Goal: Find specific page/section: Locate a particular part of the current website

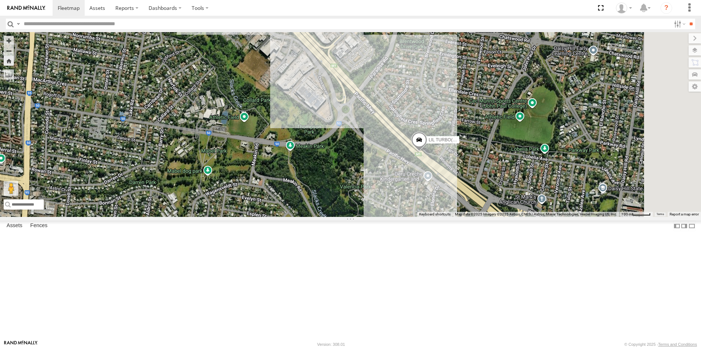
drag, startPoint x: 564, startPoint y: 172, endPoint x: 461, endPoint y: 121, distance: 114.9
click at [461, 121] on div "LIL TURBO(SMALL TRUCK)" at bounding box center [350, 124] width 701 height 185
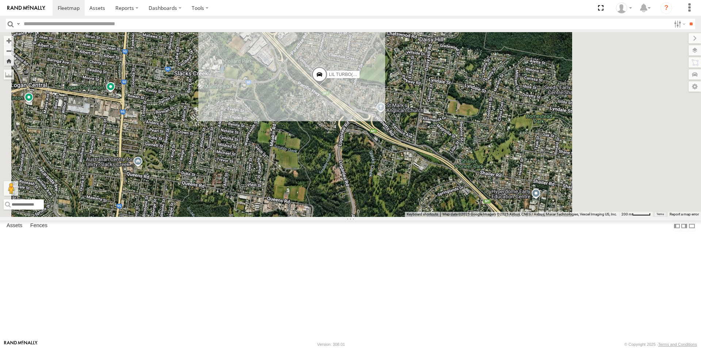
drag, startPoint x: 556, startPoint y: 165, endPoint x: 457, endPoint y: 133, distance: 103.6
click at [460, 135] on div "LIL TURBO(SMALL TRUCK)" at bounding box center [350, 124] width 701 height 185
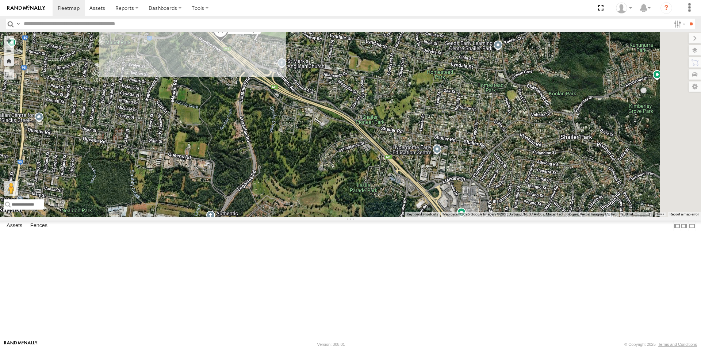
drag, startPoint x: 532, startPoint y: 169, endPoint x: 490, endPoint y: 144, distance: 48.6
click at [498, 148] on div "LIL TURBO(SMALL TRUCK)" at bounding box center [350, 124] width 701 height 185
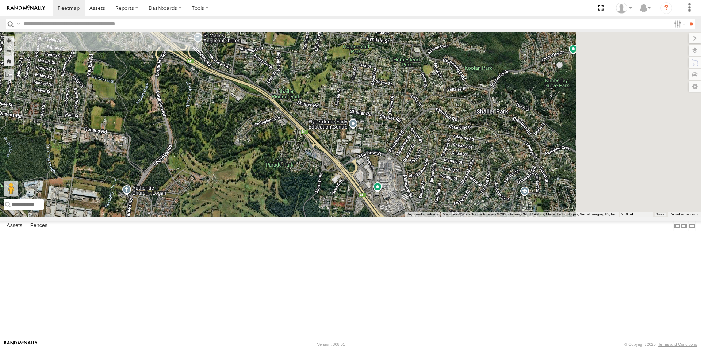
drag, startPoint x: 555, startPoint y: 164, endPoint x: 480, endPoint y: 144, distance: 77.3
click at [480, 144] on div "LIL TURBO(SMALL TRUCK)" at bounding box center [350, 124] width 701 height 185
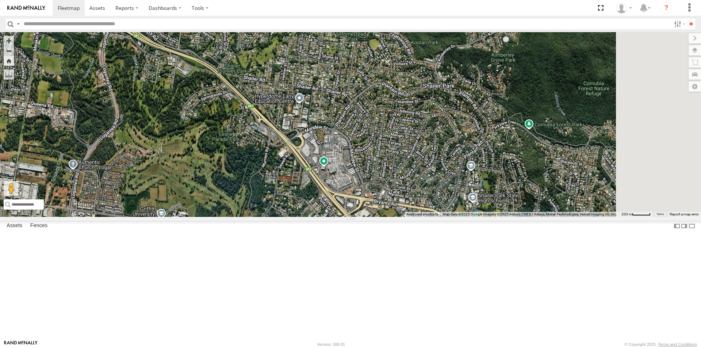
drag, startPoint x: 496, startPoint y: 171, endPoint x: 480, endPoint y: 159, distance: 20.1
click at [482, 162] on div "LIL TURBO(SMALL TRUCK)" at bounding box center [350, 124] width 701 height 185
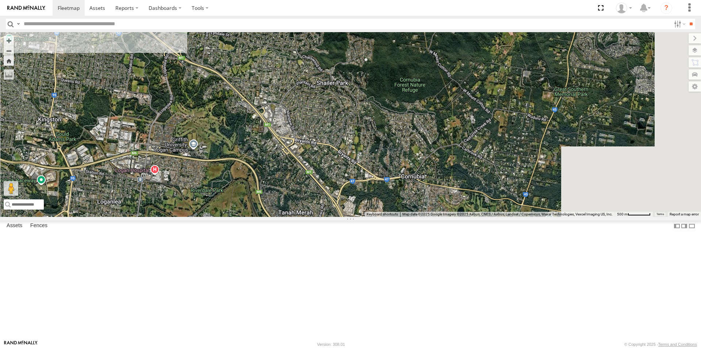
drag, startPoint x: 518, startPoint y: 180, endPoint x: 435, endPoint y: 166, distance: 84.5
click at [435, 166] on div "LIL TURBO(SMALL TRUCK)" at bounding box center [350, 124] width 701 height 185
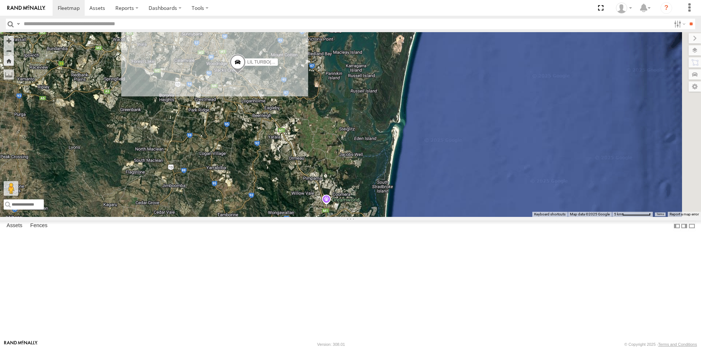
drag, startPoint x: 545, startPoint y: 224, endPoint x: 399, endPoint y: 157, distance: 160.8
click at [399, 157] on div "LIL TURBO(SMALL TRUCK)" at bounding box center [350, 124] width 701 height 185
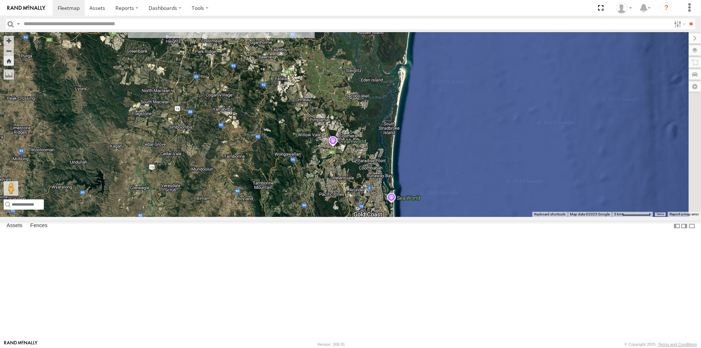
drag, startPoint x: 449, startPoint y: 216, endPoint x: 457, endPoint y: 157, distance: 59.7
click at [457, 157] on div "LIL TURBO(SMALL TRUCK)" at bounding box center [350, 124] width 701 height 185
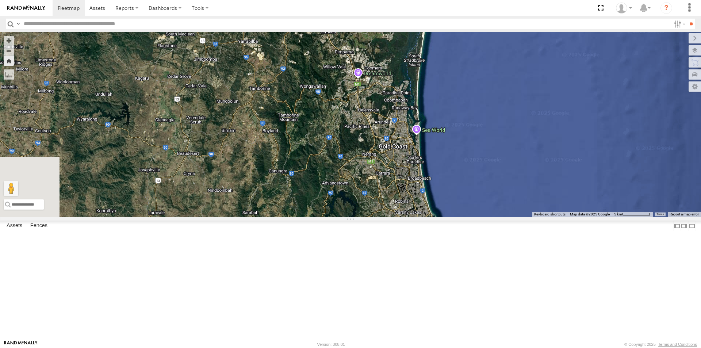
drag, startPoint x: 470, startPoint y: 266, endPoint x: 494, endPoint y: 202, distance: 68.4
click at [494, 202] on div "LIL TURBO(SMALL TRUCK)" at bounding box center [350, 124] width 701 height 185
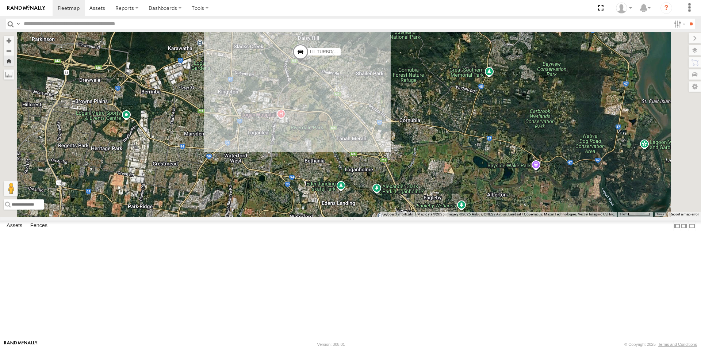
drag, startPoint x: 389, startPoint y: 197, endPoint x: 487, endPoint y: 267, distance: 120.5
click at [486, 217] on div "LIL TURBO(SMALL TRUCK)" at bounding box center [350, 124] width 701 height 185
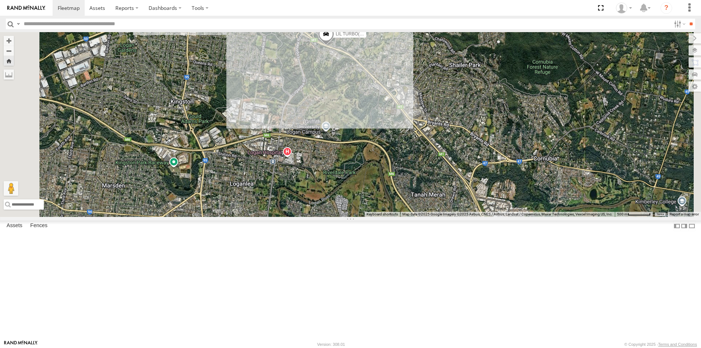
drag, startPoint x: 455, startPoint y: 192, endPoint x: 451, endPoint y: 281, distance: 89.8
click at [451, 217] on div "LIL TURBO(SMALL TRUCK)" at bounding box center [350, 124] width 701 height 185
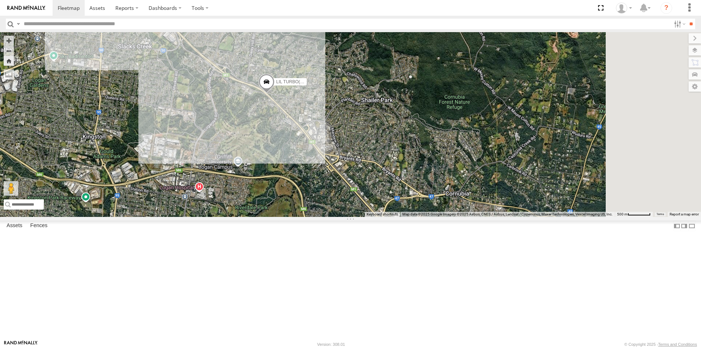
drag, startPoint x: 537, startPoint y: 133, endPoint x: 433, endPoint y: 106, distance: 107.2
click at [433, 106] on div "LIL TURBO(SMALL TRUCK)" at bounding box center [350, 124] width 701 height 185
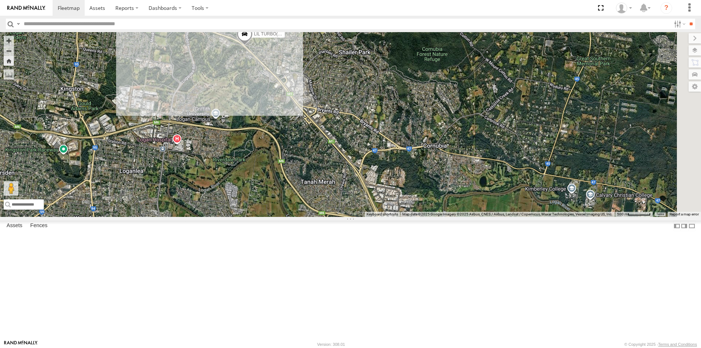
drag, startPoint x: 429, startPoint y: 231, endPoint x: 432, endPoint y: 191, distance: 40.3
click at [432, 192] on div "LIL TURBO(SMALL TRUCK)" at bounding box center [350, 124] width 701 height 185
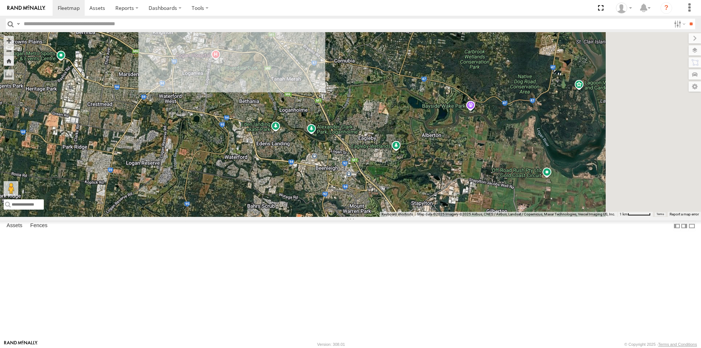
drag, startPoint x: 551, startPoint y: 265, endPoint x: 456, endPoint y: 160, distance: 141.6
click at [455, 160] on div "LIL TURBO(SMALL TRUCK)" at bounding box center [350, 124] width 701 height 185
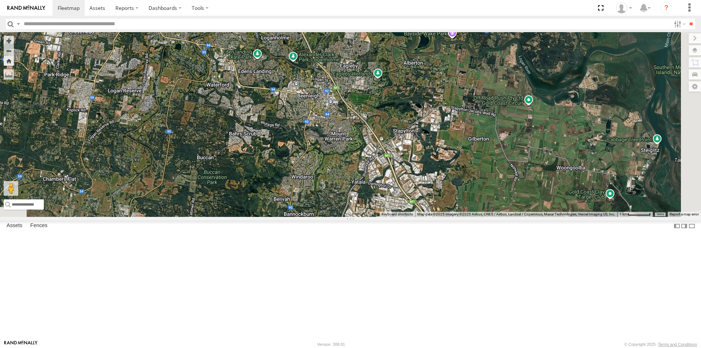
drag, startPoint x: 525, startPoint y: 240, endPoint x: 508, endPoint y: 172, distance: 70.4
click at [508, 172] on div "LIL TURBO(SMALL TRUCK)" at bounding box center [350, 124] width 701 height 185
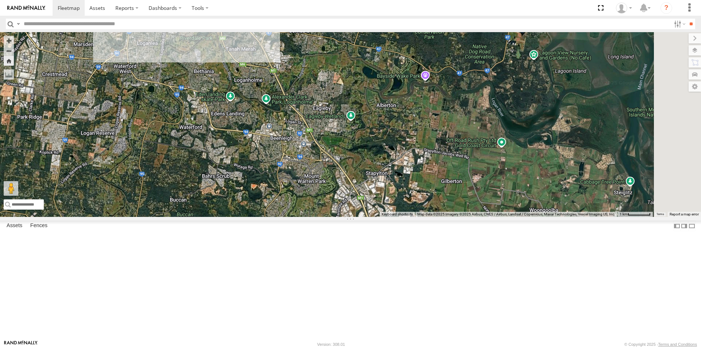
drag, startPoint x: 526, startPoint y: 189, endPoint x: 501, endPoint y: 234, distance: 51.6
click at [501, 217] on div "LIL TURBO(SMALL TRUCK)" at bounding box center [350, 124] width 701 height 185
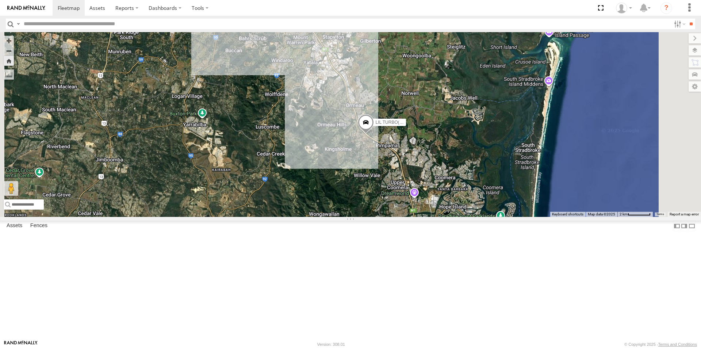
drag, startPoint x: 366, startPoint y: 156, endPoint x: 309, endPoint y: 134, distance: 60.5
click at [309, 134] on div "LIL TURBO(SMALL TRUCK)" at bounding box center [350, 124] width 701 height 185
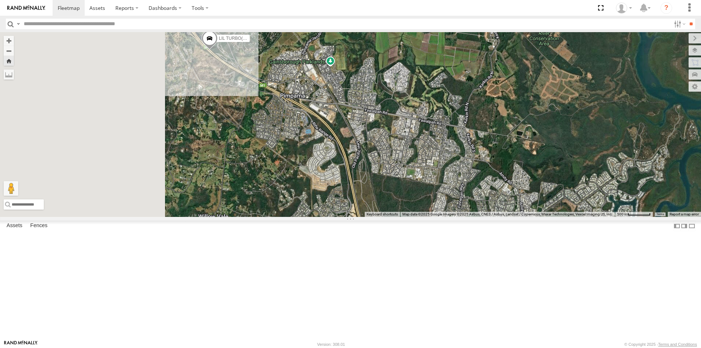
drag, startPoint x: 343, startPoint y: 140, endPoint x: 474, endPoint y: 170, distance: 134.1
click at [474, 170] on div "LIL TURBO(SMALL TRUCK)" at bounding box center [350, 124] width 701 height 185
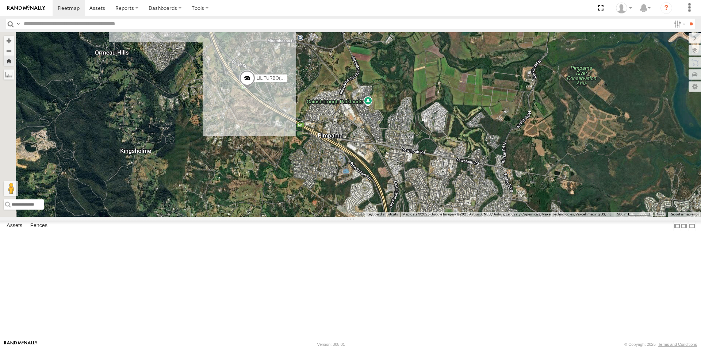
drag, startPoint x: 400, startPoint y: 143, endPoint x: 407, endPoint y: 188, distance: 46.2
click at [405, 189] on div "LIL TURBO(SMALL TRUCK)" at bounding box center [350, 124] width 701 height 185
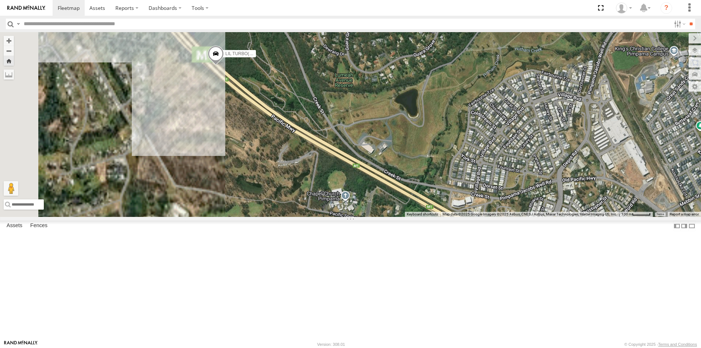
drag, startPoint x: 317, startPoint y: 148, endPoint x: 544, endPoint y: 178, distance: 229.0
click at [544, 182] on div "LIL TURBO(SMALL TRUCK)" at bounding box center [350, 124] width 701 height 185
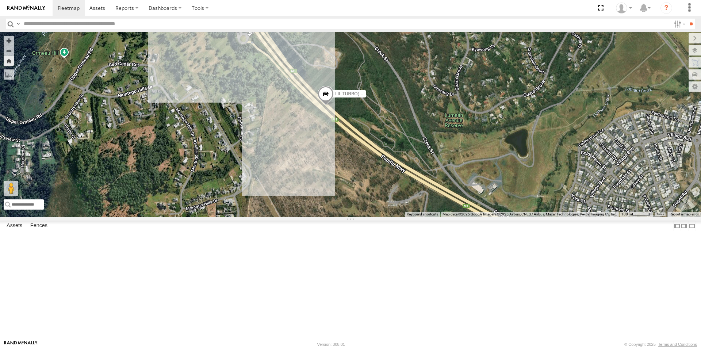
drag, startPoint x: 364, startPoint y: 212, endPoint x: 372, endPoint y: 217, distance: 8.9
click at [357, 217] on div "LIL TURBO(SMALL TRUCK)" at bounding box center [350, 124] width 701 height 185
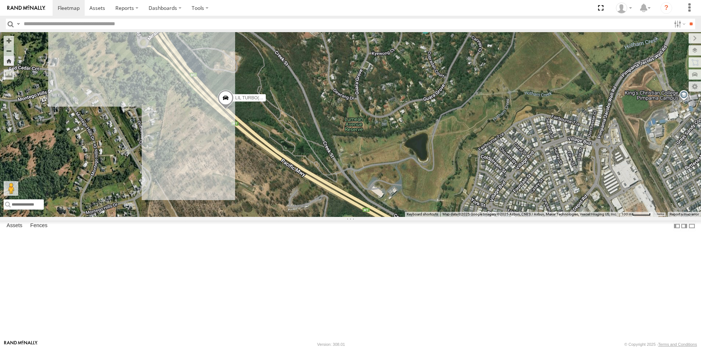
drag, startPoint x: 521, startPoint y: 190, endPoint x: 440, endPoint y: 163, distance: 85.2
click at [440, 163] on div "LIL TURBO(SMALL TRUCK)" at bounding box center [350, 124] width 701 height 185
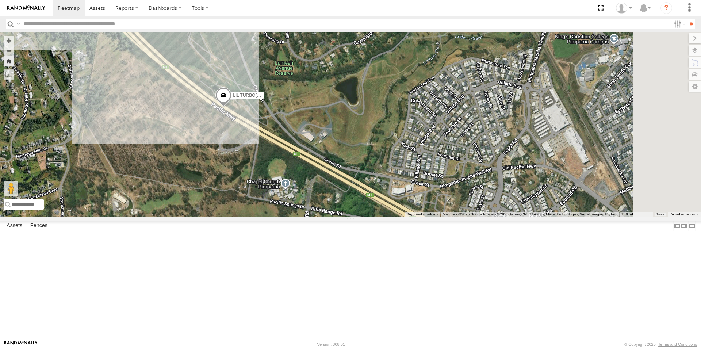
drag, startPoint x: 468, startPoint y: 220, endPoint x: 402, endPoint y: 165, distance: 86.0
click at [400, 164] on div "LIL TURBO(SMALL TRUCK)" at bounding box center [350, 124] width 701 height 185
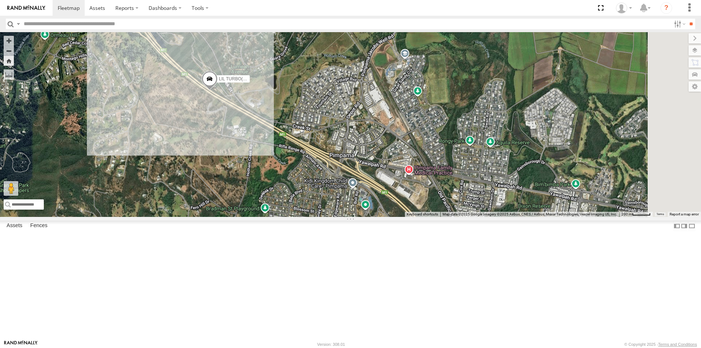
drag, startPoint x: 502, startPoint y: 175, endPoint x: 404, endPoint y: 142, distance: 104.3
click at [406, 143] on div "LIL TURBO(SMALL TRUCK)" at bounding box center [350, 124] width 701 height 185
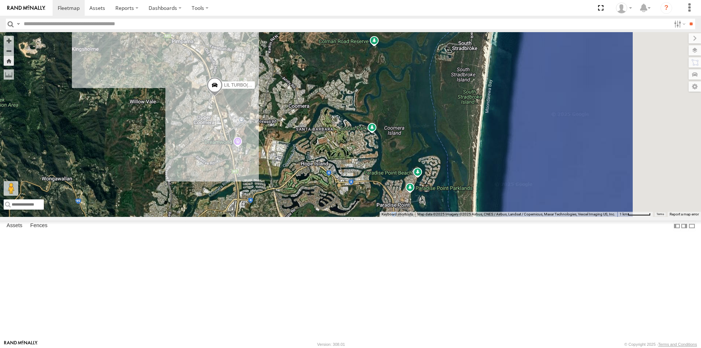
drag, startPoint x: 499, startPoint y: 190, endPoint x: 369, endPoint y: 93, distance: 162.0
click at [369, 93] on div "LIL TURBO(SMALL TRUCK)" at bounding box center [350, 124] width 701 height 185
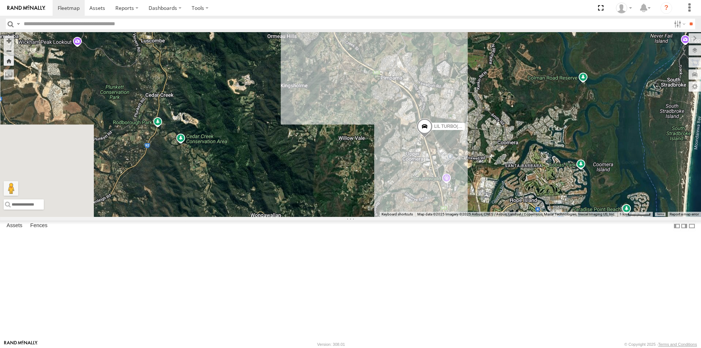
drag, startPoint x: 297, startPoint y: 193, endPoint x: 508, endPoint y: 230, distance: 213.9
click at [508, 217] on div "LIL TURBO(SMALL TRUCK)" at bounding box center [350, 124] width 701 height 185
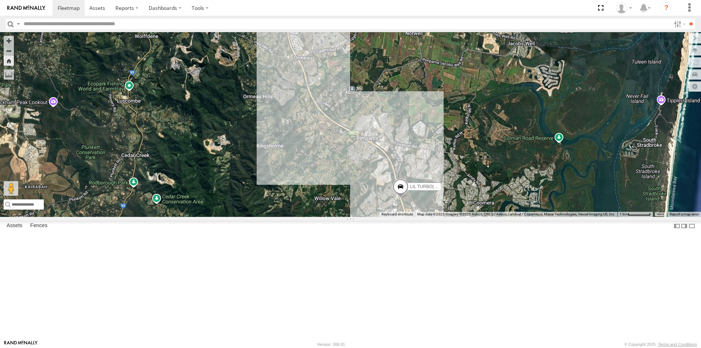
drag, startPoint x: 395, startPoint y: 129, endPoint x: 352, endPoint y: 239, distance: 118.2
click at [352, 217] on div "LIL TURBO(SMALL TRUCK)" at bounding box center [350, 124] width 701 height 185
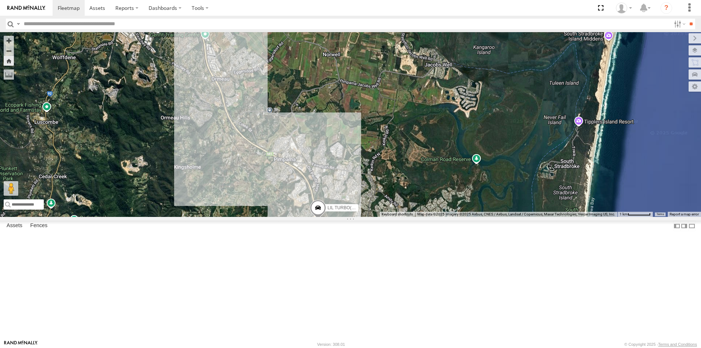
drag, startPoint x: 536, startPoint y: 193, endPoint x: 392, endPoint y: 132, distance: 156.1
click at [392, 132] on div "LIL TURBO(SMALL TRUCK)" at bounding box center [350, 124] width 701 height 185
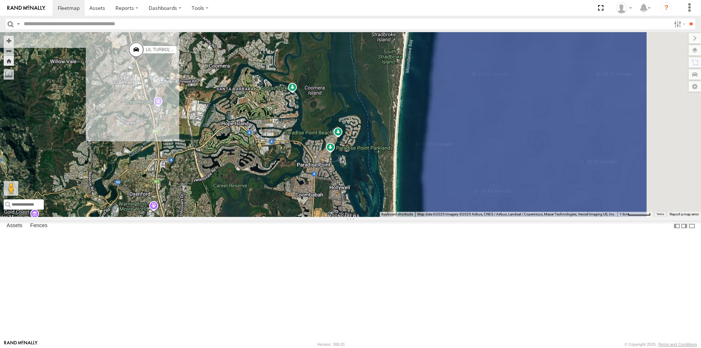
drag, startPoint x: 389, startPoint y: 209, endPoint x: 445, endPoint y: 123, distance: 102.5
click at [424, 109] on div "LIL TURBO(SMALL TRUCK)" at bounding box center [350, 124] width 701 height 185
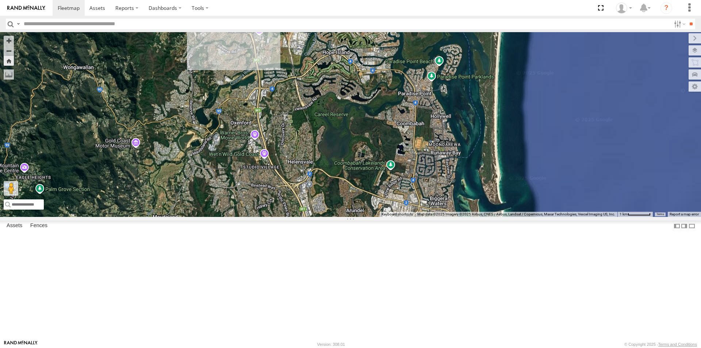
drag, startPoint x: 455, startPoint y: 204, endPoint x: 538, endPoint y: 166, distance: 91.8
click at [538, 166] on div "LIL TURBO(SMALL TRUCK)" at bounding box center [350, 124] width 701 height 185
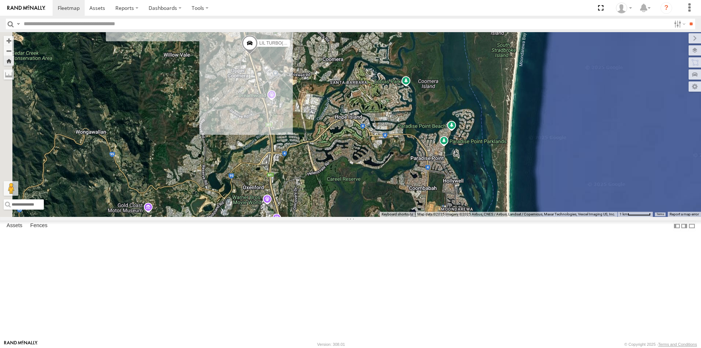
drag, startPoint x: 432, startPoint y: 108, endPoint x: 439, endPoint y: 177, distance: 70.0
click at [439, 177] on div "LIL TURBO(SMALL TRUCK)" at bounding box center [350, 124] width 701 height 185
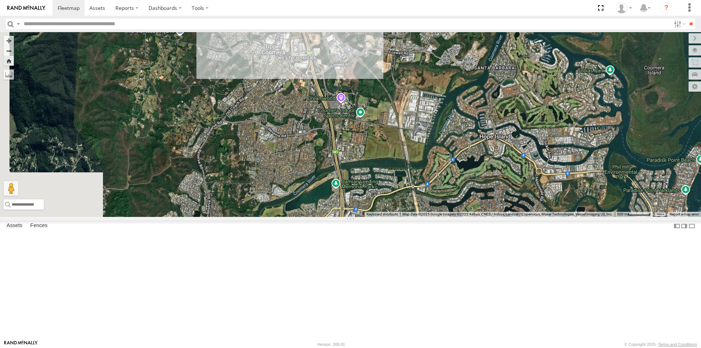
drag, startPoint x: 376, startPoint y: 152, endPoint x: 472, endPoint y: 148, distance: 95.7
click at [476, 148] on div "LIL TURBO(SMALL TRUCK)" at bounding box center [350, 124] width 701 height 185
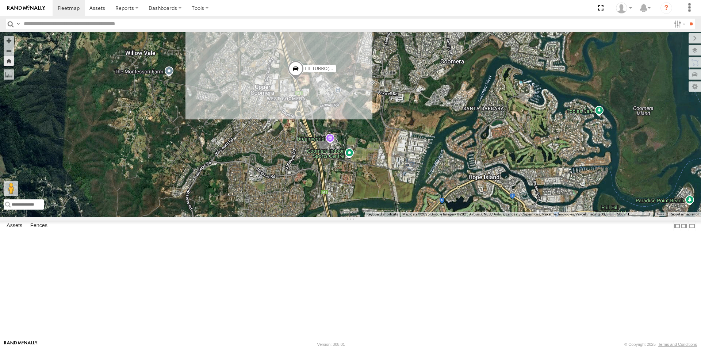
drag, startPoint x: 460, startPoint y: 142, endPoint x: 450, endPoint y: 177, distance: 35.6
click at [451, 182] on div "LIL TURBO(SMALL TRUCK)" at bounding box center [350, 124] width 701 height 185
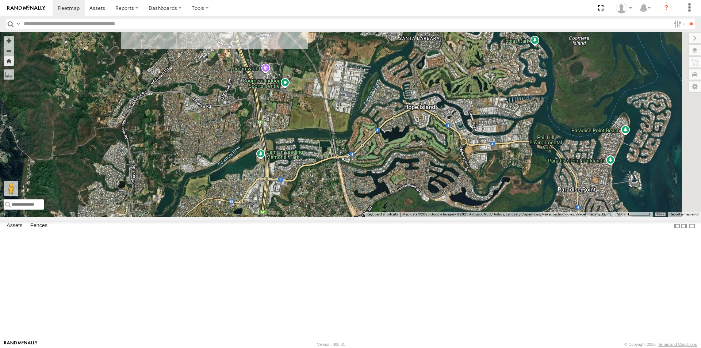
drag, startPoint x: 471, startPoint y: 185, endPoint x: 413, endPoint y: 116, distance: 89.6
click at [412, 117] on div "LIL TURBO(SMALL TRUCK)" at bounding box center [350, 124] width 701 height 185
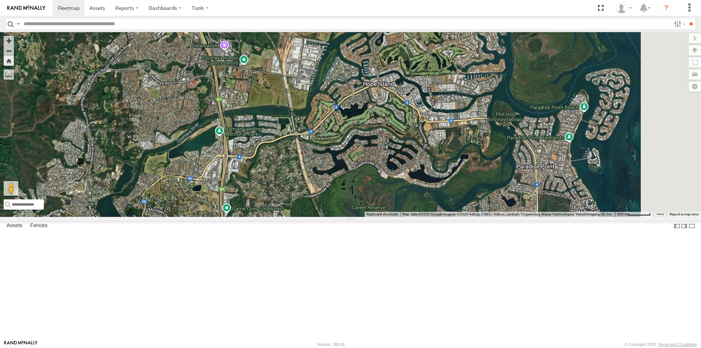
drag, startPoint x: 449, startPoint y: 150, endPoint x: 406, endPoint y: 127, distance: 48.5
click at [406, 127] on div "LIL TURBO(SMALL TRUCK)" at bounding box center [350, 124] width 701 height 185
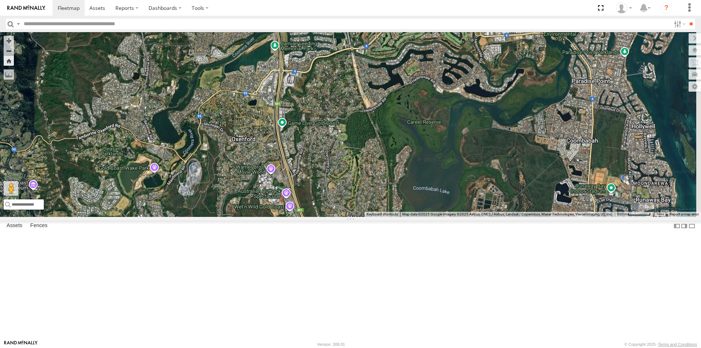
drag, startPoint x: 377, startPoint y: 204, endPoint x: 429, endPoint y: 120, distance: 99.1
click at [429, 120] on div "LIL TURBO(SMALL TRUCK)" at bounding box center [350, 124] width 701 height 185
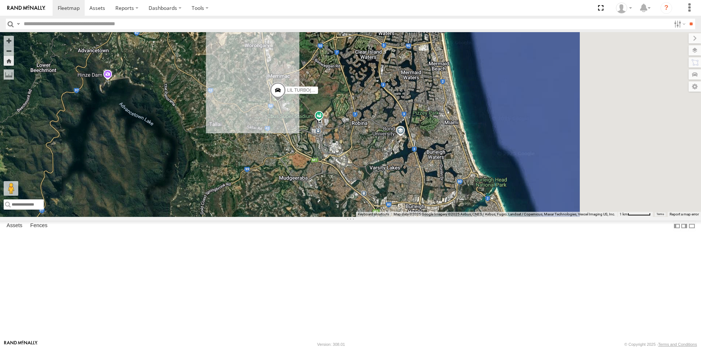
drag, startPoint x: 520, startPoint y: 204, endPoint x: 428, endPoint y: 164, distance: 100.3
click at [428, 164] on div "LIL TURBO(SMALL TRUCK)" at bounding box center [350, 124] width 701 height 185
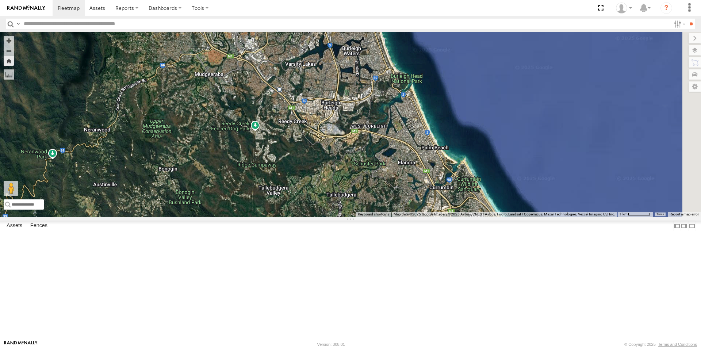
drag, startPoint x: 440, startPoint y: 192, endPoint x: 377, endPoint y: 108, distance: 104.4
click at [377, 108] on div "LIL TURBO(SMALL TRUCK)" at bounding box center [350, 124] width 701 height 185
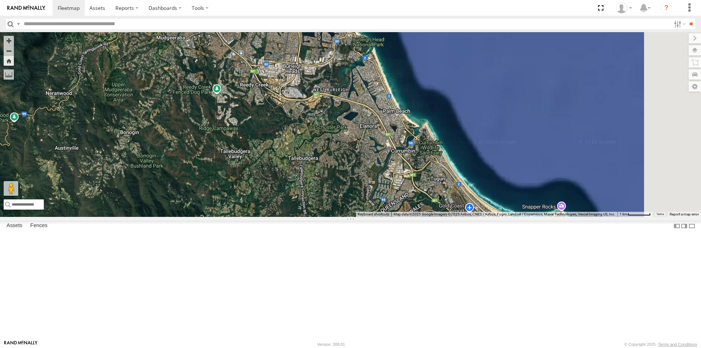
drag, startPoint x: 465, startPoint y: 196, endPoint x: 417, endPoint y: 142, distance: 72.1
click at [421, 145] on div "LIL TURBO(SMALL TRUCK)" at bounding box center [350, 124] width 701 height 185
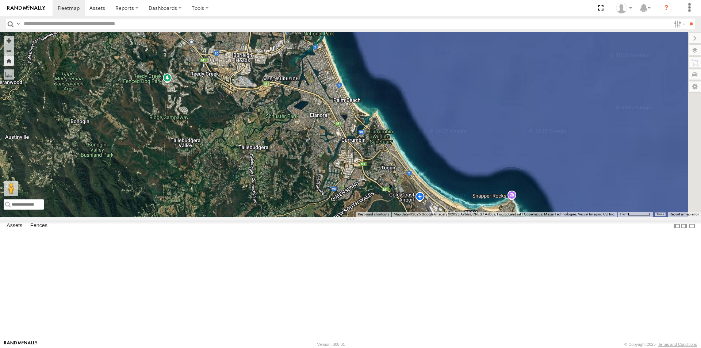
drag, startPoint x: 404, startPoint y: 168, endPoint x: 427, endPoint y: 249, distance: 84.0
click at [427, 217] on div "LIL TURBO(SMALL TRUCK)" at bounding box center [350, 124] width 701 height 185
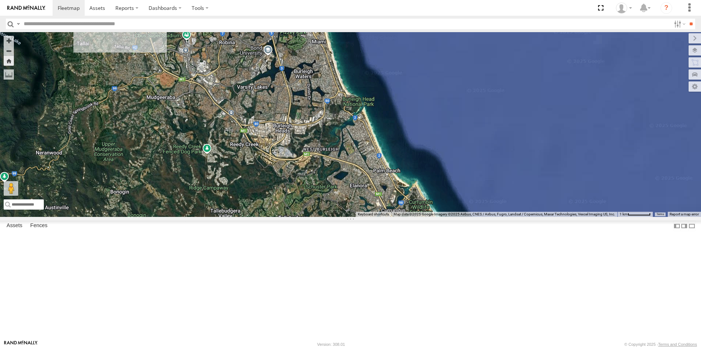
drag, startPoint x: 389, startPoint y: 177, endPoint x: 428, endPoint y: 238, distance: 72.7
click at [427, 217] on div "LIL TURBO(SMALL TRUCK)" at bounding box center [350, 124] width 701 height 185
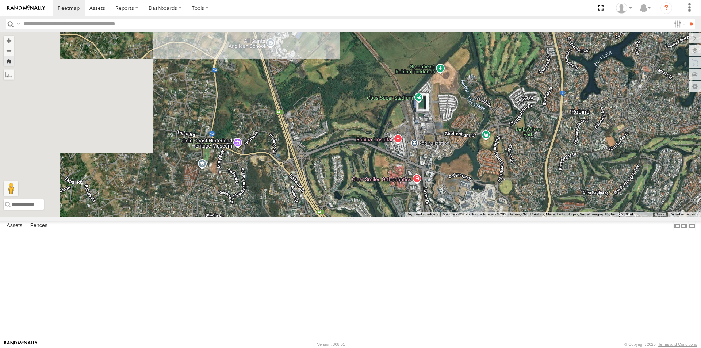
drag, startPoint x: 266, startPoint y: 129, endPoint x: 411, endPoint y: 127, distance: 144.9
click at [410, 126] on div "LIL TURBO(SMALL TRUCK)" at bounding box center [350, 124] width 701 height 185
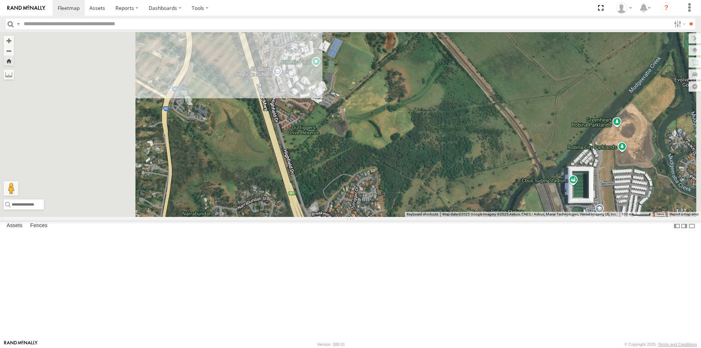
drag, startPoint x: 390, startPoint y: 141, endPoint x: 508, endPoint y: 197, distance: 131.2
click at [508, 197] on div "LIL TURBO(SMALL TRUCK)" at bounding box center [350, 124] width 701 height 185
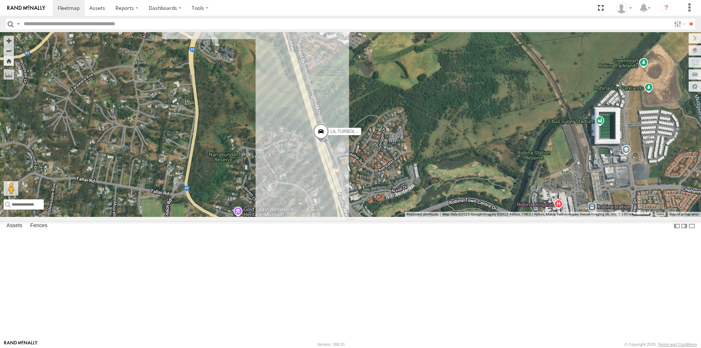
drag, startPoint x: 529, startPoint y: 227, endPoint x: 487, endPoint y: 111, distance: 123.8
click at [489, 131] on div "LIL TURBO(SMALL TRUCK)" at bounding box center [350, 124] width 701 height 185
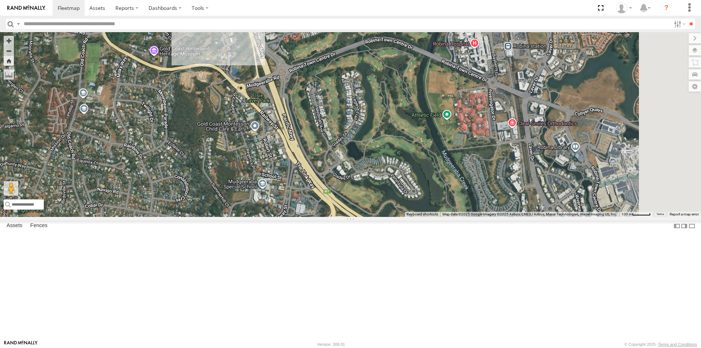
drag, startPoint x: 505, startPoint y: 197, endPoint x: 467, endPoint y: 166, distance: 48.8
click at [467, 166] on div "LIL TURBO(SMALL TRUCK)" at bounding box center [350, 124] width 701 height 185
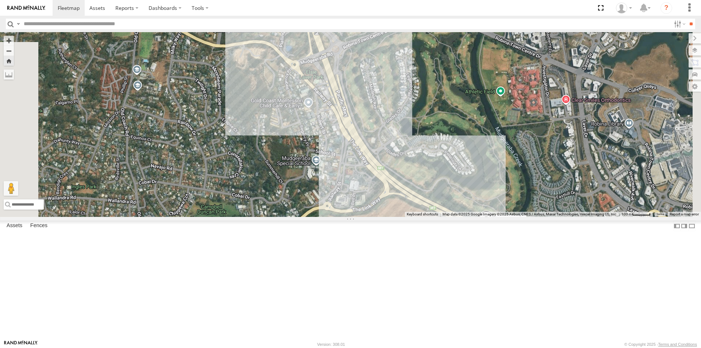
click at [517, 108] on div "LIL TURBO(SMALL TRUCK)" at bounding box center [350, 124] width 701 height 185
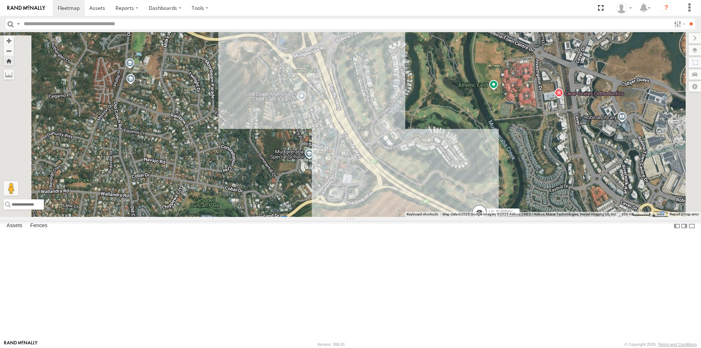
drag, startPoint x: 564, startPoint y: 167, endPoint x: 482, endPoint y: 99, distance: 107.0
click at [482, 99] on div "LIL TURBO(SMALL TRUCK)" at bounding box center [350, 124] width 701 height 185
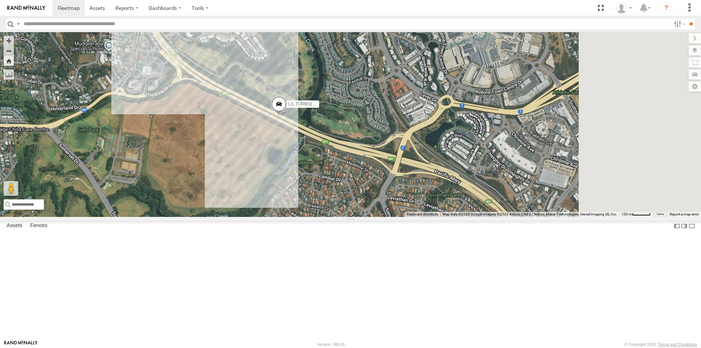
drag, startPoint x: 537, startPoint y: 144, endPoint x: 405, endPoint y: 149, distance: 132.9
click at [407, 148] on div "LIL TURBO(SMALL TRUCK)" at bounding box center [350, 124] width 701 height 185
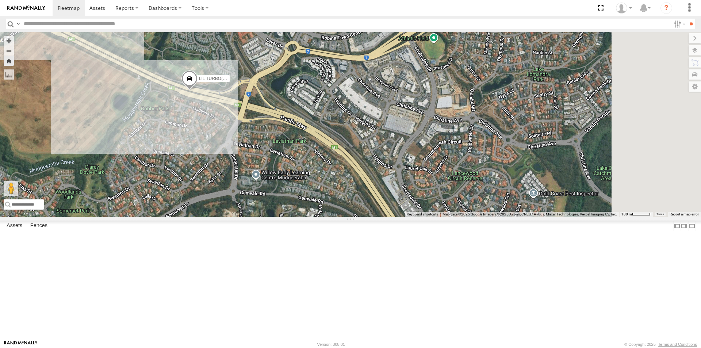
drag, startPoint x: 481, startPoint y: 192, endPoint x: 408, endPoint y: 132, distance: 94.2
click at [408, 132] on div "LIL TURBO(SMALL TRUCK)" at bounding box center [350, 124] width 701 height 185
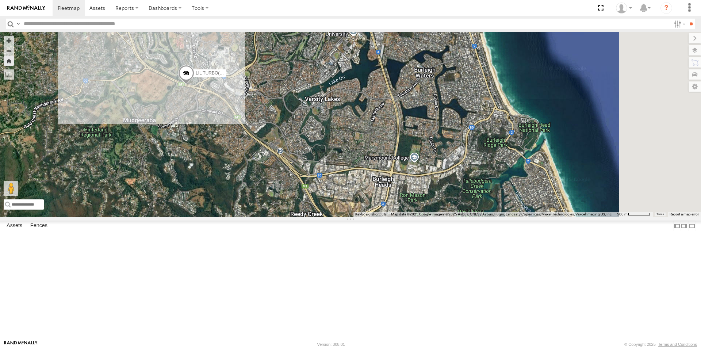
drag, startPoint x: 515, startPoint y: 178, endPoint x: 382, endPoint y: 166, distance: 133.4
click at [382, 166] on div "LIL TURBO(SMALL TRUCK)" at bounding box center [350, 124] width 701 height 185
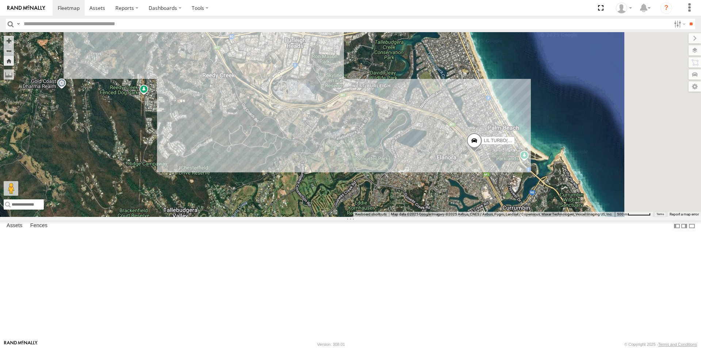
drag, startPoint x: 483, startPoint y: 226, endPoint x: 373, endPoint y: 177, distance: 120.2
click at [375, 180] on div "LIL TURBO(SMALL TRUCK)" at bounding box center [350, 124] width 701 height 185
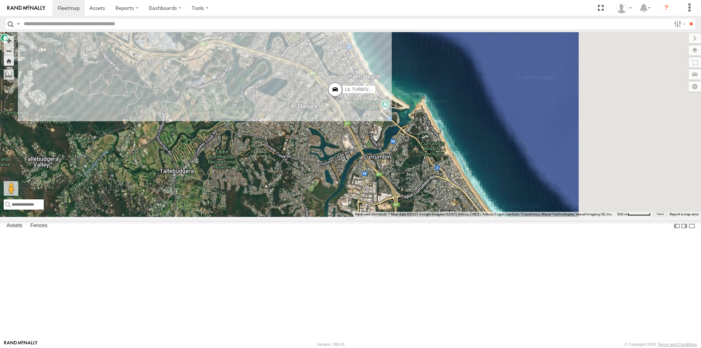
drag, startPoint x: 411, startPoint y: 216, endPoint x: 373, endPoint y: 193, distance: 43.9
click at [375, 196] on div "LIL TURBO(SMALL TRUCK)" at bounding box center [350, 124] width 701 height 185
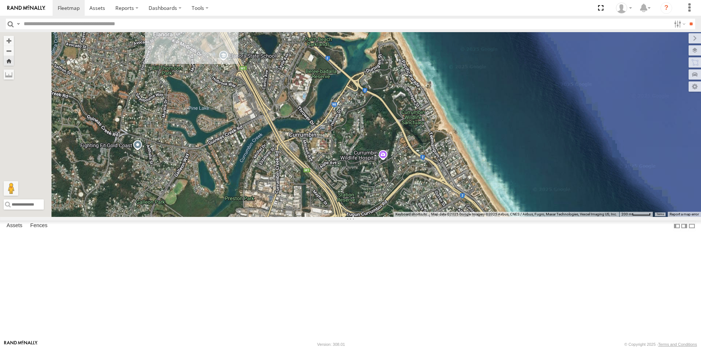
drag, startPoint x: 342, startPoint y: 203, endPoint x: 379, endPoint y: 262, distance: 69.7
click at [379, 217] on div "LIL TURBO(SMALL TRUCK)" at bounding box center [350, 124] width 701 height 185
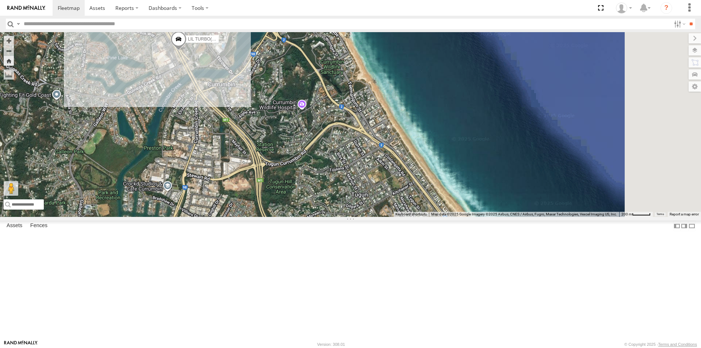
drag, startPoint x: 426, startPoint y: 244, endPoint x: 319, endPoint y: 170, distance: 129.8
click at [319, 170] on div "LIL TURBO(SMALL TRUCK)" at bounding box center [350, 124] width 701 height 185
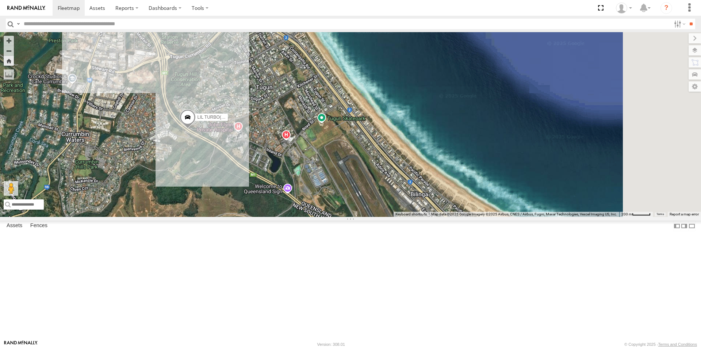
drag, startPoint x: 445, startPoint y: 205, endPoint x: 396, endPoint y: 126, distance: 93.5
click at [387, 124] on div "LIL TURBO(SMALL TRUCK)" at bounding box center [350, 124] width 701 height 185
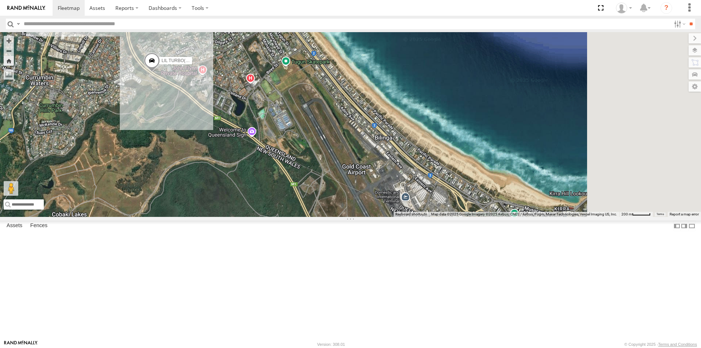
drag, startPoint x: 456, startPoint y: 221, endPoint x: 427, endPoint y: 169, distance: 60.0
click at [424, 169] on div "LIL TURBO(SMALL TRUCK)" at bounding box center [350, 124] width 701 height 185
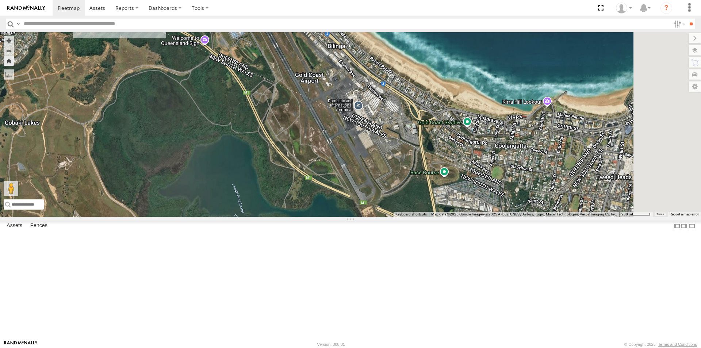
drag, startPoint x: 532, startPoint y: 291, endPoint x: 486, endPoint y: 209, distance: 94.1
click at [486, 209] on div "LIL TURBO(SMALL TRUCK)" at bounding box center [350, 124] width 701 height 185
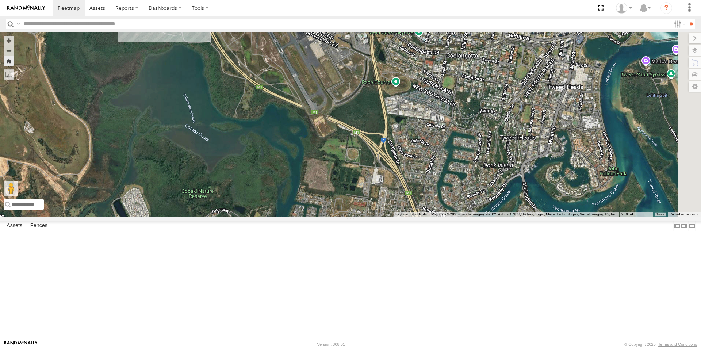
drag, startPoint x: 487, startPoint y: 219, endPoint x: 439, endPoint y: 129, distance: 102.0
click at [439, 129] on div "LIL TURBO(SMALL TRUCK)" at bounding box center [350, 124] width 701 height 185
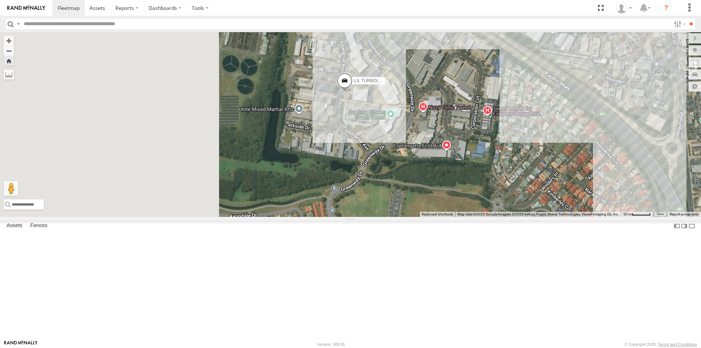
drag, startPoint x: 256, startPoint y: 207, endPoint x: 548, endPoint y: 166, distance: 294.7
click at [548, 166] on div "LIL TURBO(SMALL TRUCK)" at bounding box center [350, 124] width 701 height 185
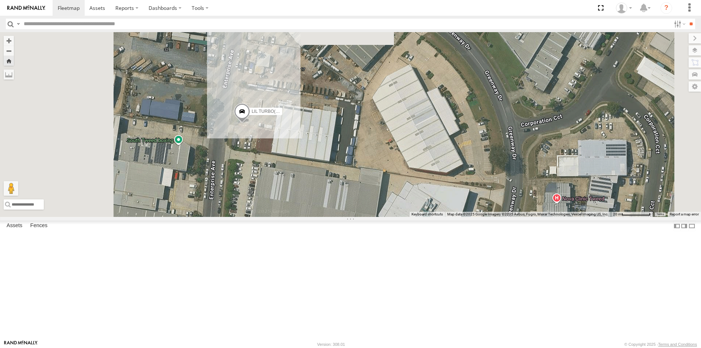
drag, startPoint x: 374, startPoint y: 137, endPoint x: 415, endPoint y: 242, distance: 112.6
click at [414, 217] on div "LIL TURBO(SMALL TRUCK)" at bounding box center [350, 124] width 701 height 185
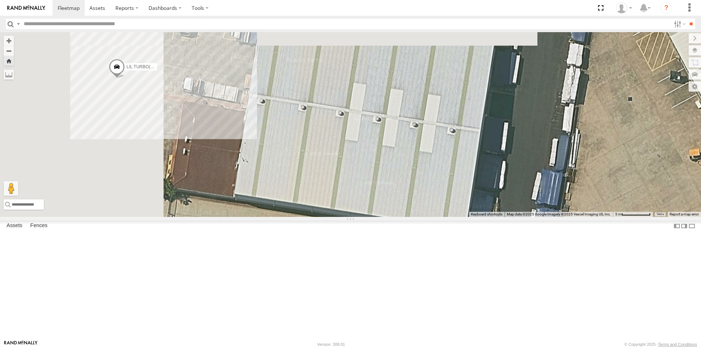
drag, startPoint x: 318, startPoint y: 202, endPoint x: 450, endPoint y: 271, distance: 148.4
click at [452, 217] on div "LIL TURBO(SMALL TRUCK)" at bounding box center [350, 124] width 701 height 185
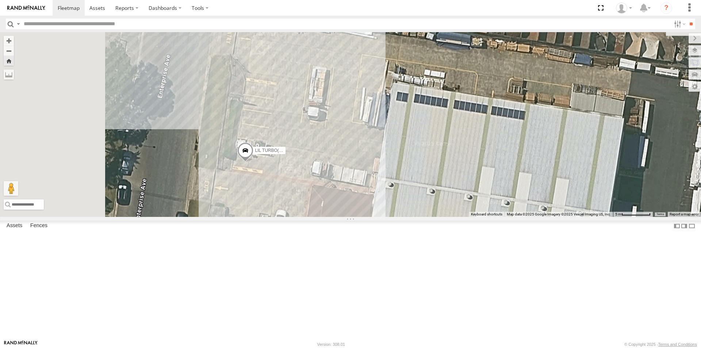
drag, startPoint x: 395, startPoint y: 228, endPoint x: 439, endPoint y: 267, distance: 59.1
click at [439, 217] on div "LIL TURBO(SMALL TRUCK)" at bounding box center [350, 124] width 701 height 185
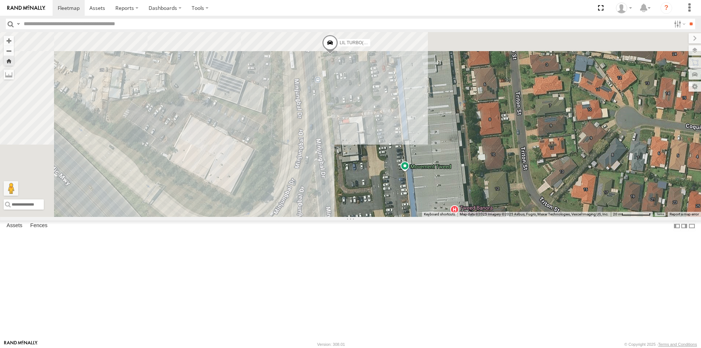
drag, startPoint x: 405, startPoint y: 113, endPoint x: 447, endPoint y: 256, distance: 149.5
click at [447, 217] on div "LIL TURBO(SMALL TRUCK)" at bounding box center [350, 124] width 701 height 185
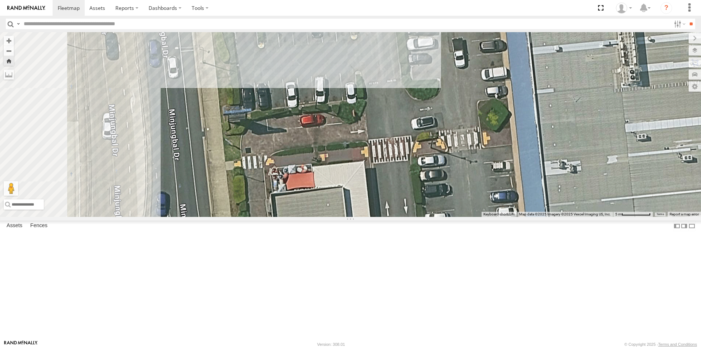
drag, startPoint x: 427, startPoint y: 137, endPoint x: 456, endPoint y: 263, distance: 129.6
click at [460, 217] on div "LIL TURBO(SMALL TRUCK)" at bounding box center [350, 124] width 701 height 185
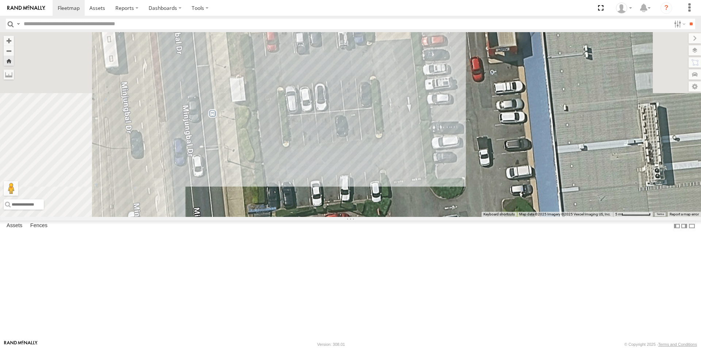
drag, startPoint x: 457, startPoint y: 258, endPoint x: 463, endPoint y: 271, distance: 13.7
click at [463, 217] on div "LIL TURBO(SMALL TRUCK)" at bounding box center [350, 124] width 701 height 185
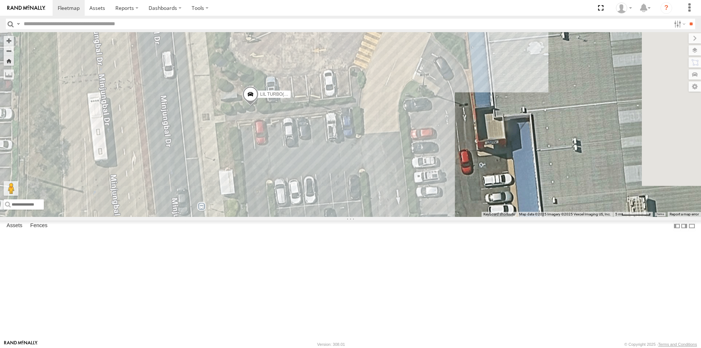
drag, startPoint x: 487, startPoint y: 169, endPoint x: 440, endPoint y: 243, distance: 87.3
click at [441, 217] on div "LIL TURBO(SMALL TRUCK)" at bounding box center [350, 124] width 701 height 185
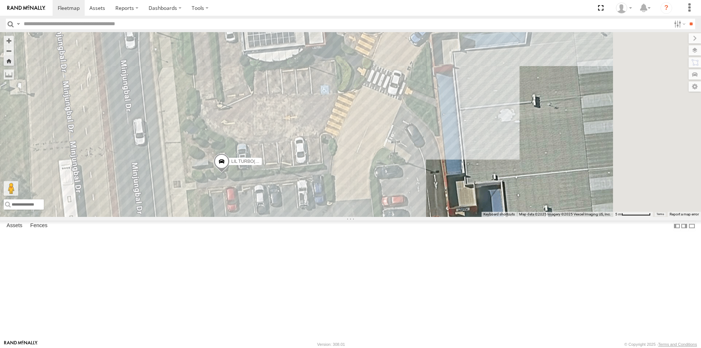
drag, startPoint x: 462, startPoint y: 168, endPoint x: 421, endPoint y: 250, distance: 92.2
click at [421, 217] on div "LIL TURBO(SMALL TRUCK)" at bounding box center [350, 124] width 701 height 185
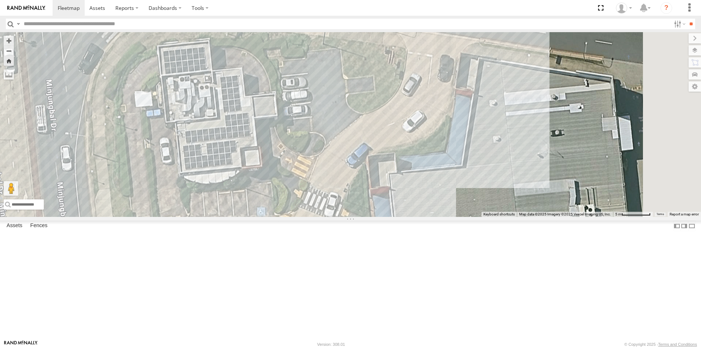
drag, startPoint x: 445, startPoint y: 185, endPoint x: 414, endPoint y: 250, distance: 72.3
click at [412, 217] on div "LIL TURBO(SMALL TRUCK)" at bounding box center [350, 124] width 701 height 185
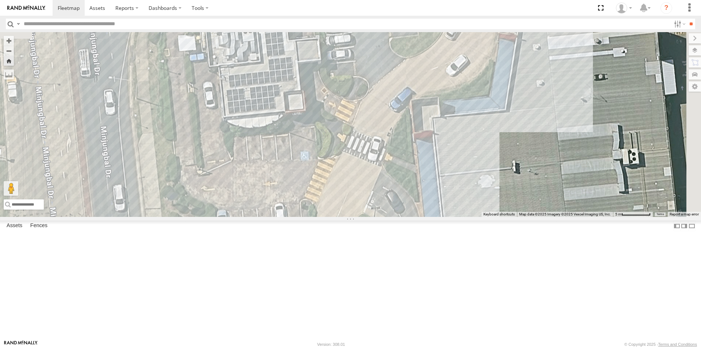
drag, startPoint x: 396, startPoint y: 243, endPoint x: 457, endPoint y: 166, distance: 97.6
click at [457, 159] on div "LIL TURBO(SMALL TRUCK)" at bounding box center [350, 124] width 701 height 185
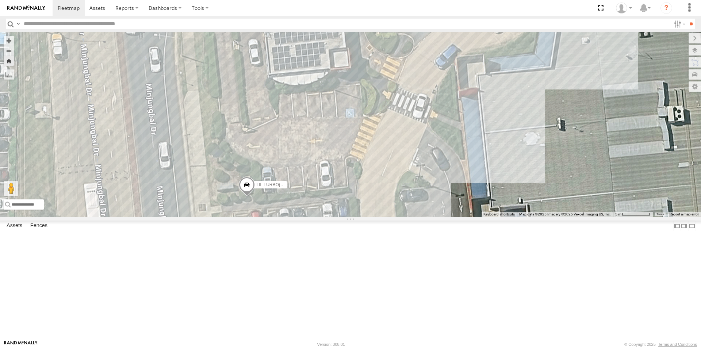
drag, startPoint x: 420, startPoint y: 227, endPoint x: 470, endPoint y: 180, distance: 68.7
click at [469, 181] on div "LIL TURBO(SMALL TRUCK)" at bounding box center [350, 124] width 701 height 185
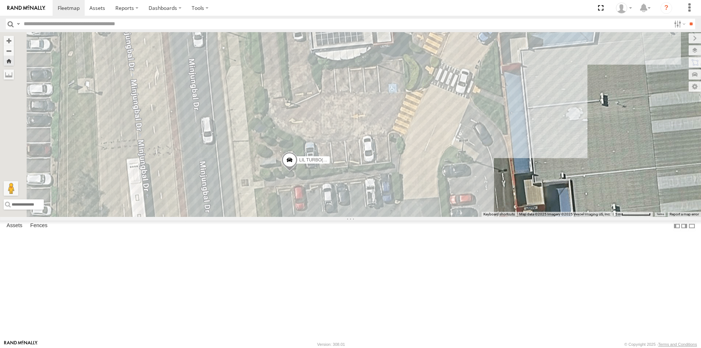
drag, startPoint x: 456, startPoint y: 189, endPoint x: 504, endPoint y: 156, distance: 58.2
click at [504, 157] on div "LIL TURBO(SMALL TRUCK)" at bounding box center [350, 124] width 701 height 185
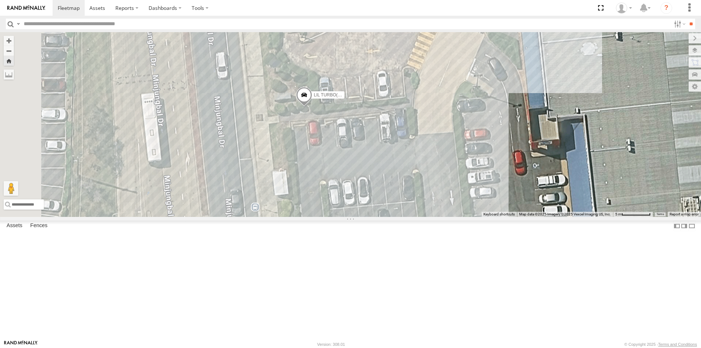
drag, startPoint x: 425, startPoint y: 259, endPoint x: 423, endPoint y: 220, distance: 39.4
click at [423, 217] on div "LIL TURBO(SMALL TRUCK)" at bounding box center [350, 124] width 701 height 185
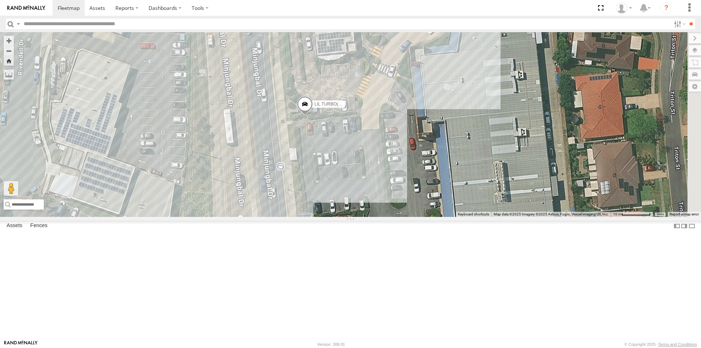
drag, startPoint x: 550, startPoint y: 199, endPoint x: 479, endPoint y: 185, distance: 72.3
click at [477, 185] on div "LIL TURBO(SMALL TRUCK)" at bounding box center [350, 124] width 701 height 185
